Goal: Task Accomplishment & Management: Manage account settings

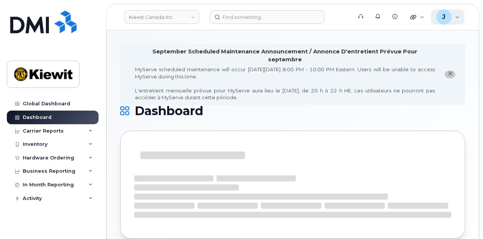
click at [450, 19] on div "J" at bounding box center [443, 16] width 15 height 15
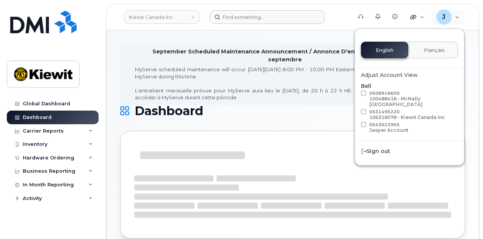
click at [333, 20] on form at bounding box center [278, 17] width 137 height 14
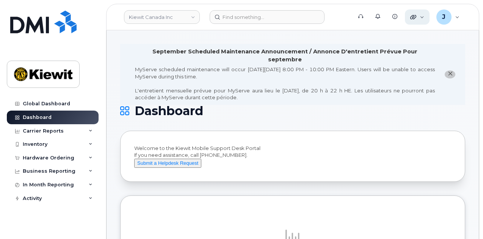
click at [422, 20] on div "Quicklinks" at bounding box center [417, 16] width 25 height 15
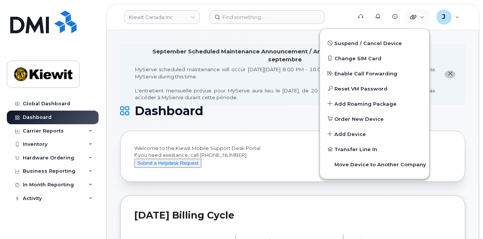
click at [273, 94] on li "September Scheduled Maintenance Announcement / Annonce D'entretient Prévue Pour…" at bounding box center [292, 74] width 345 height 61
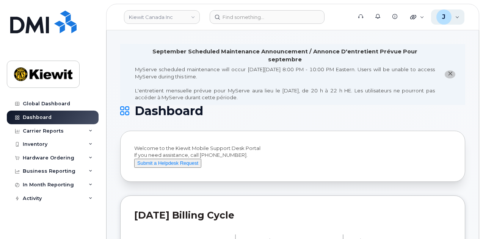
click at [455, 14] on div "J Joseph.Thompson Wireless Admin" at bounding box center [448, 16] width 34 height 15
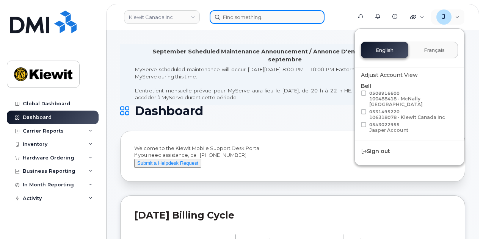
drag, startPoint x: 272, startPoint y: 19, endPoint x: 266, endPoint y: 19, distance: 6.1
click at [272, 19] on input at bounding box center [267, 17] width 115 height 14
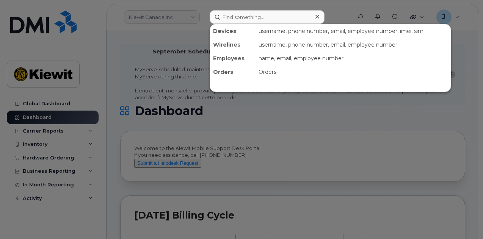
click at [162, 16] on div at bounding box center [241, 119] width 483 height 239
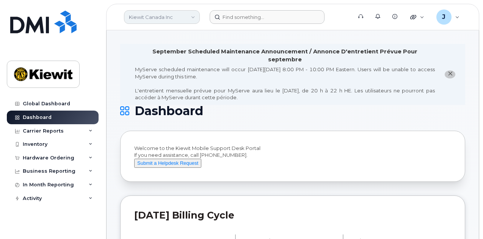
click at [164, 17] on link "Kiewit Canada Inc" at bounding box center [162, 17] width 76 height 14
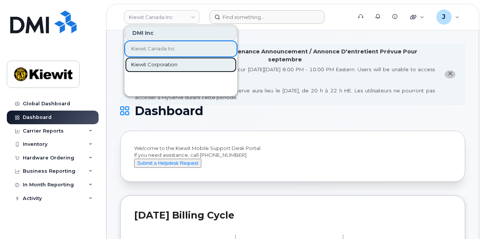
click at [166, 69] on link "Kiewit Corporation" at bounding box center [180, 64] width 111 height 15
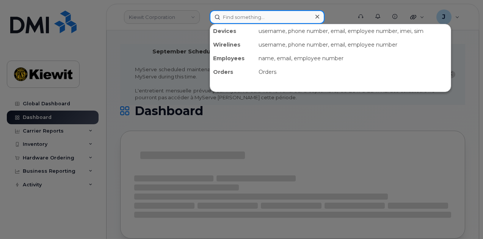
click at [236, 20] on input at bounding box center [267, 17] width 115 height 14
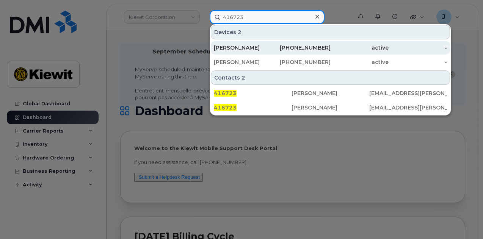
type input "416723"
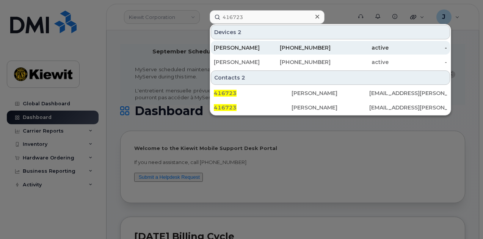
click at [248, 49] on div "[PERSON_NAME]" at bounding box center [243, 48] width 58 height 8
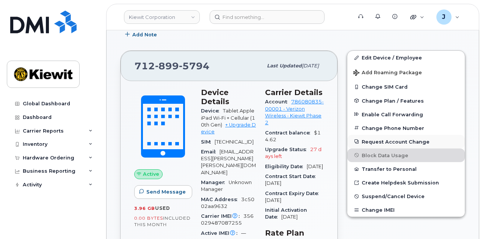
scroll to position [227, 0]
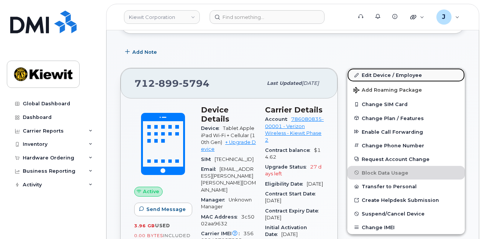
click at [402, 73] on link "Edit Device / Employee" at bounding box center [405, 75] width 117 height 14
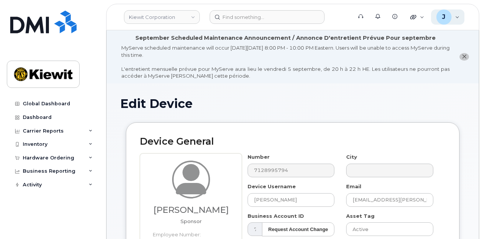
click at [440, 15] on div "J" at bounding box center [443, 16] width 15 height 15
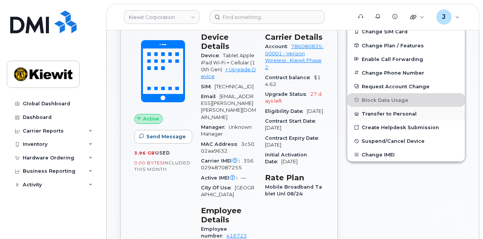
scroll to position [303, 0]
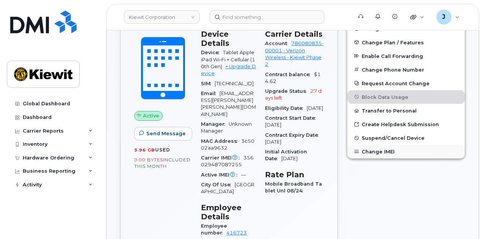
click at [394, 151] on button "Change IMEI" at bounding box center [405, 152] width 117 height 14
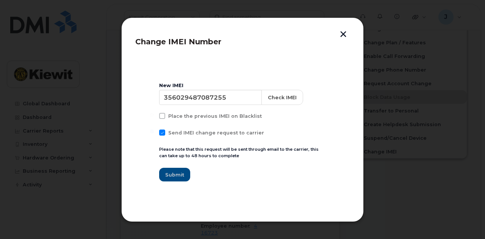
click at [341, 32] on button "button" at bounding box center [343, 35] width 11 height 8
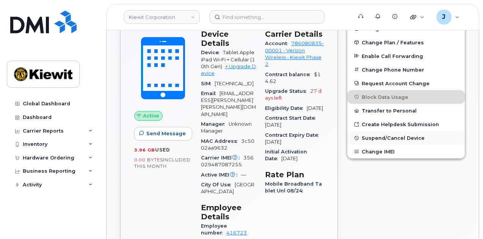
click at [419, 136] on span "Suspend/Cancel Device" at bounding box center [392, 138] width 63 height 6
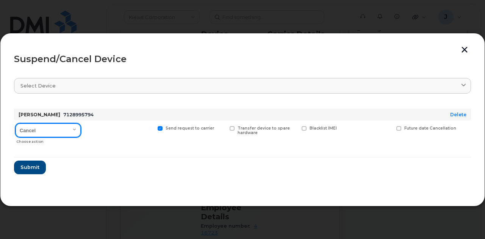
click at [70, 135] on select "Cancel Suspend - Reduced Rate Suspend - Full Rate Suspend - Lost Device/Stolen …" at bounding box center [48, 131] width 65 height 14
click at [202, 185] on section "Select device Type first three symbols or more PER [PERSON_NAME] 7128995794 Del…" at bounding box center [242, 131] width 457 height 121
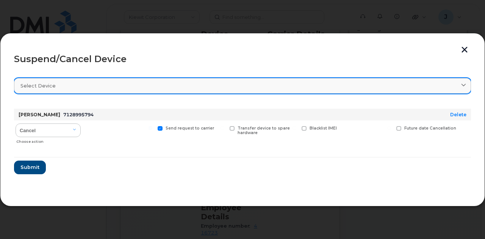
drag, startPoint x: 465, startPoint y: 50, endPoint x: 366, endPoint y: 78, distance: 103.0
click at [368, 78] on div "Suspend/Cancel Device Select device Type first three symbols or more PER [PERSO…" at bounding box center [242, 120] width 485 height 174
click at [365, 78] on link "Select device" at bounding box center [242, 86] width 457 height 16
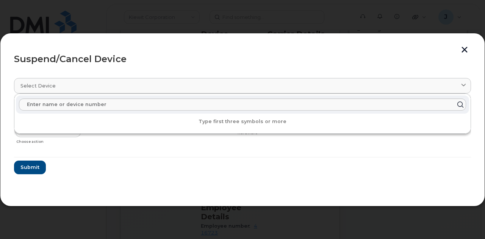
click at [462, 47] on button "button" at bounding box center [464, 51] width 11 height 8
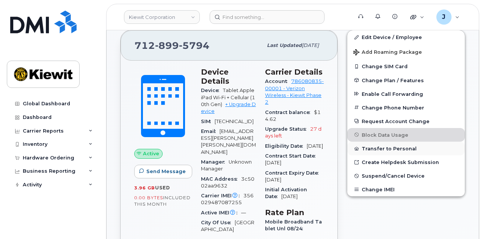
scroll to position [227, 0]
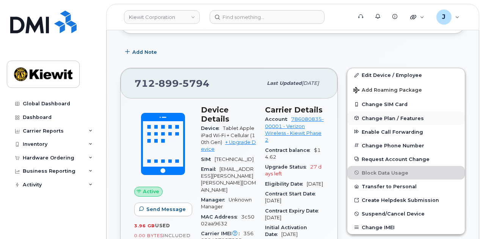
click at [385, 115] on span "Change Plan / Features" at bounding box center [392, 118] width 62 height 6
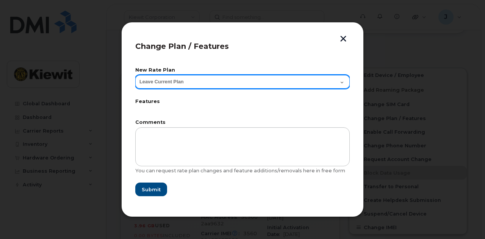
click at [336, 79] on select "Leave Current Plan Mobile Broadband Tablet Unl" at bounding box center [242, 82] width 214 height 14
click at [336, 81] on select "Leave Current Plan Mobile Broadband Tablet Unl" at bounding box center [242, 82] width 214 height 14
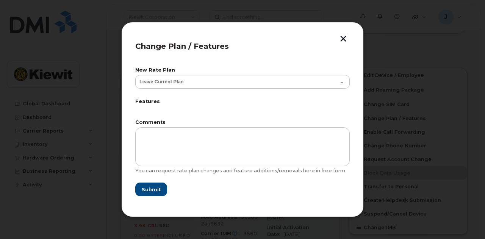
click at [346, 40] on button "button" at bounding box center [343, 40] width 11 height 8
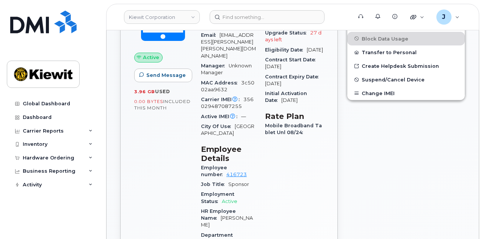
scroll to position [379, 0]
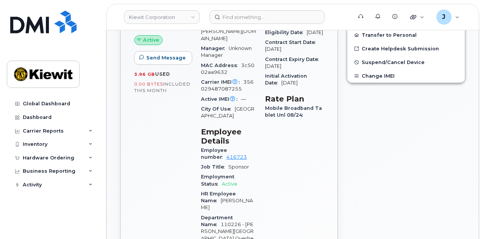
click at [248, 222] on span "110226 - [PERSON_NAME][GEOGRAPHIC_DATA] Overhead" at bounding box center [227, 235] width 53 height 27
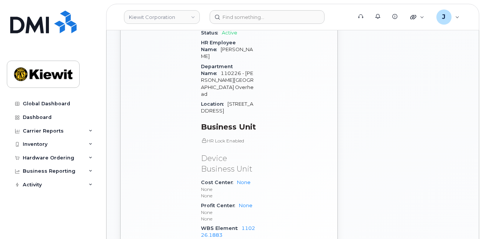
scroll to position [530, 0]
click at [248, 225] on link "110226.1883" at bounding box center [228, 231] width 54 height 13
click at [225, 122] on h3 "Business Unit" at bounding box center [228, 126] width 55 height 9
click at [235, 137] on p "HR Lock Enabled" at bounding box center [228, 140] width 55 height 6
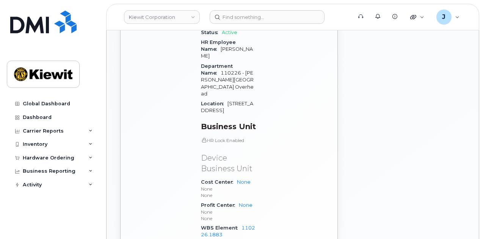
click at [217, 153] on p "Device Business Unit" at bounding box center [228, 164] width 55 height 22
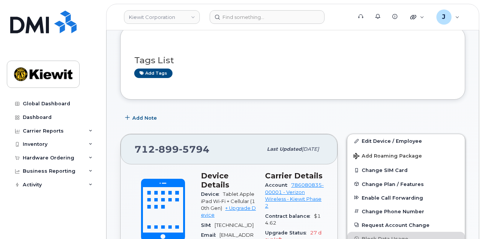
scroll to position [0, 0]
